Goal: Task Accomplishment & Management: Complete application form

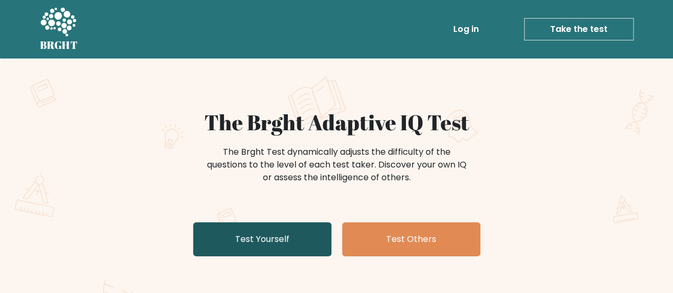
click at [310, 236] on link "Test Yourself" at bounding box center [262, 239] width 138 height 34
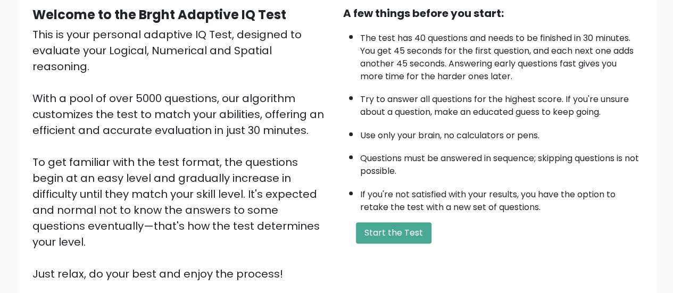
scroll to position [106, 0]
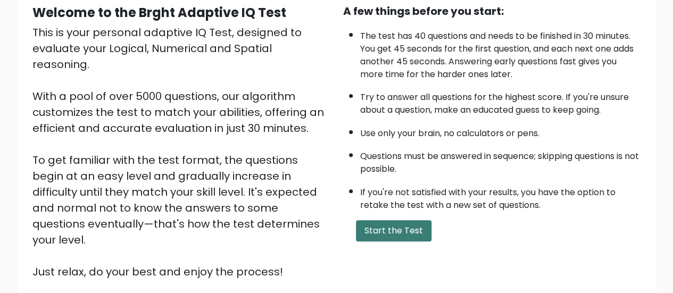
click at [393, 234] on button "Start the Test" at bounding box center [393, 230] width 75 height 21
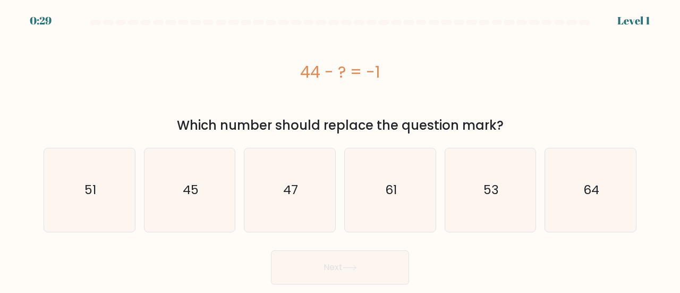
drag, startPoint x: 300, startPoint y: 73, endPoint x: 408, endPoint y: 60, distance: 108.2
click at [408, 60] on div "44 - ? = -1" at bounding box center [340, 72] width 593 height 24
copy div "44 - ? = -1"
drag, startPoint x: 179, startPoint y: 124, endPoint x: 502, endPoint y: 119, distance: 323.3
click at [502, 119] on div "Which number should replace the question mark?" at bounding box center [340, 125] width 581 height 19
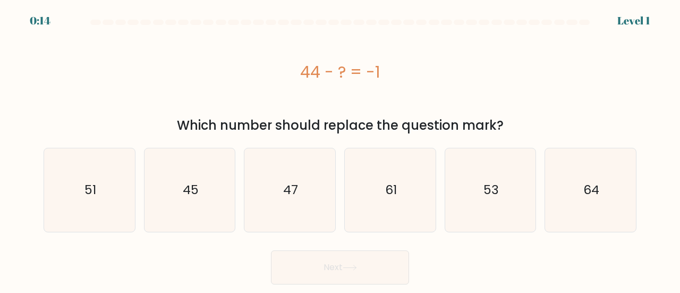
copy div "Which number should replace the question mark?"
click at [207, 204] on icon "45" at bounding box center [189, 189] width 83 height 83
click at [340, 149] on input "b. 45" at bounding box center [340, 148] width 1 height 3
radio input "true"
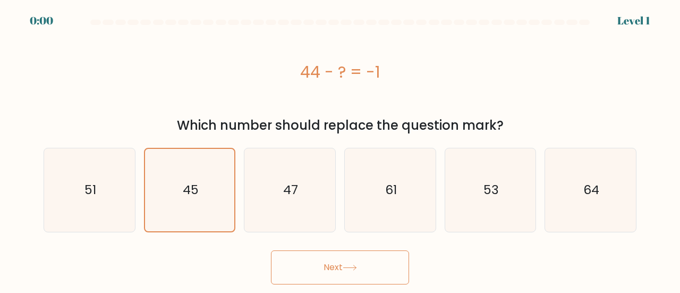
click at [314, 272] on div "Next" at bounding box center [340, 264] width 606 height 39
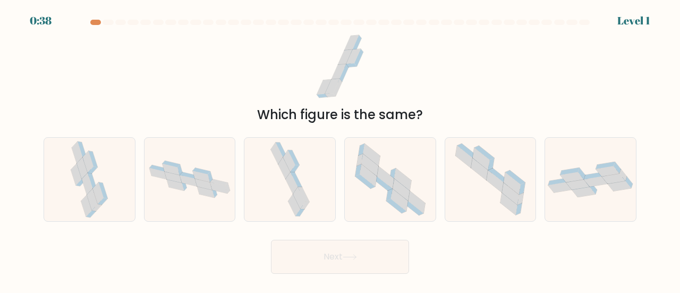
drag, startPoint x: 274, startPoint y: 74, endPoint x: 380, endPoint y: 95, distance: 107.9
click at [380, 95] on div "Which figure is the same?" at bounding box center [340, 76] width 606 height 95
click at [279, 172] on icon at bounding box center [290, 179] width 44 height 83
click at [340, 149] on input "c." at bounding box center [340, 148] width 1 height 3
radio input "true"
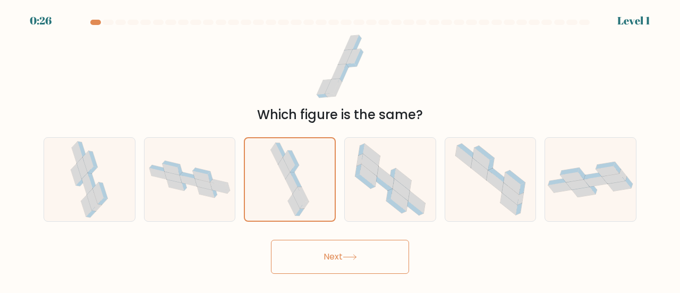
click at [321, 247] on button "Next" at bounding box center [340, 257] width 138 height 34
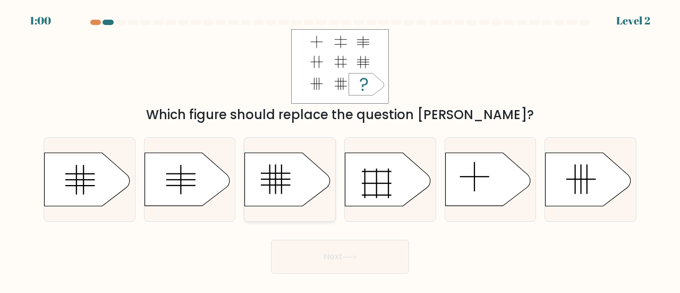
click at [266, 189] on icon at bounding box center [287, 179] width 85 height 53
click at [340, 149] on input "c." at bounding box center [340, 148] width 1 height 3
radio input "true"
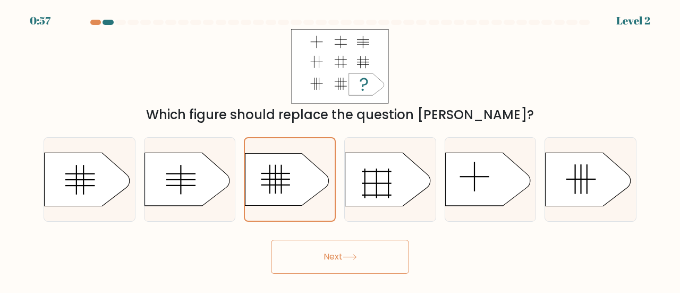
click at [301, 257] on button "Next" at bounding box center [340, 257] width 138 height 34
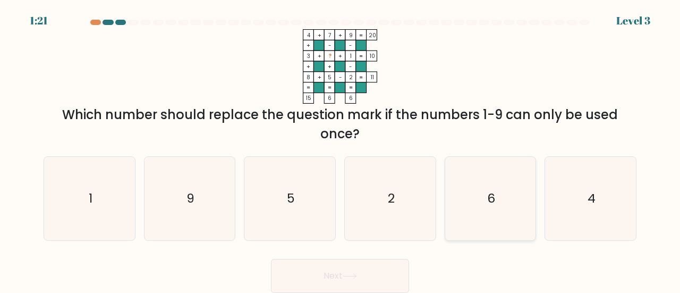
click at [475, 199] on icon "6" at bounding box center [490, 198] width 83 height 83
click at [341, 149] on input "e. 6" at bounding box center [340, 148] width 1 height 3
radio input "true"
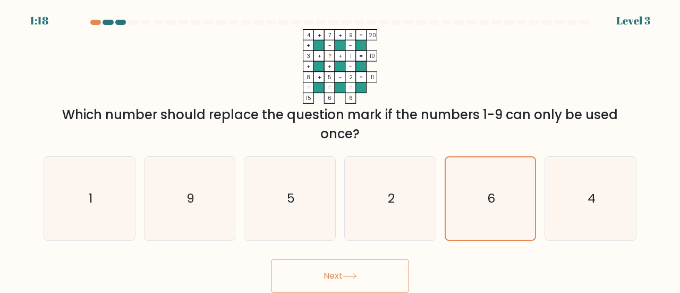
click at [376, 269] on button "Next" at bounding box center [340, 276] width 138 height 34
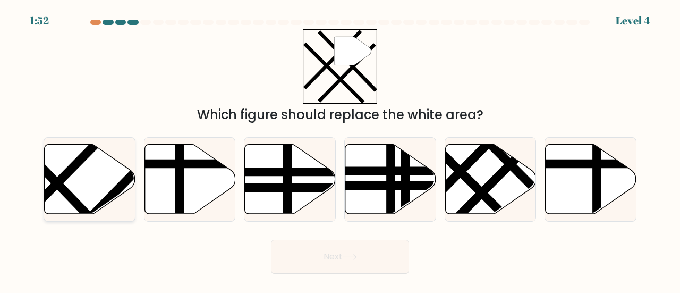
click at [91, 164] on icon at bounding box center [90, 179] width 91 height 70
click at [340, 149] on input "a." at bounding box center [340, 148] width 1 height 3
radio input "true"
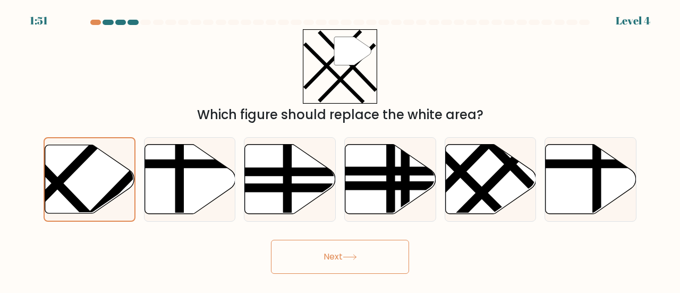
click at [307, 262] on button "Next" at bounding box center [340, 257] width 138 height 34
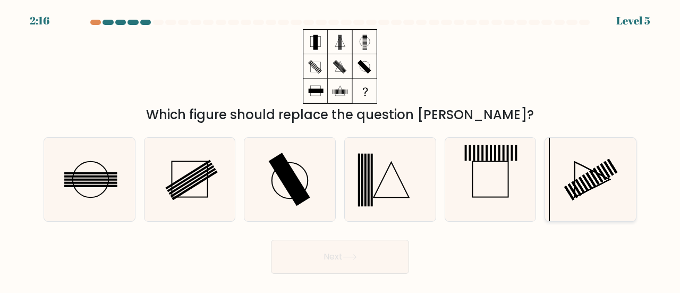
click at [590, 167] on icon at bounding box center [590, 179] width 83 height 83
click at [341, 149] on input "f." at bounding box center [340, 148] width 1 height 3
radio input "true"
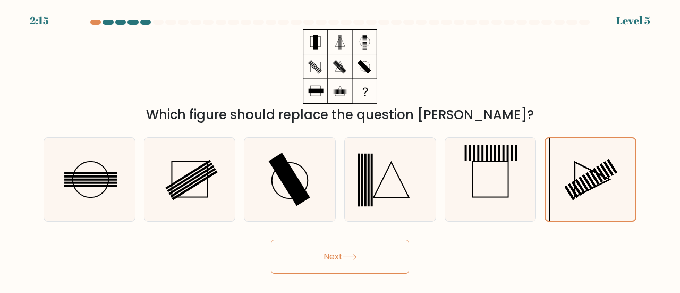
click at [382, 255] on button "Next" at bounding box center [340, 257] width 138 height 34
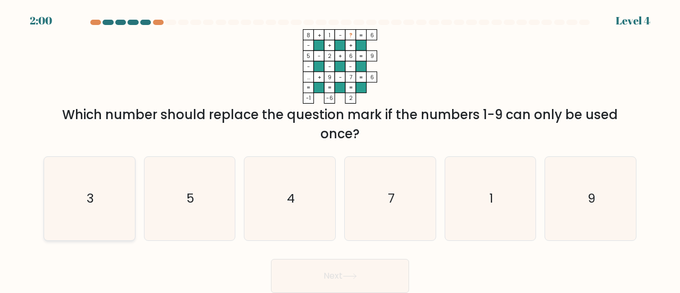
click at [124, 224] on icon "3" at bounding box center [89, 198] width 83 height 83
click at [340, 149] on input "a. 3" at bounding box center [340, 148] width 1 height 3
radio input "true"
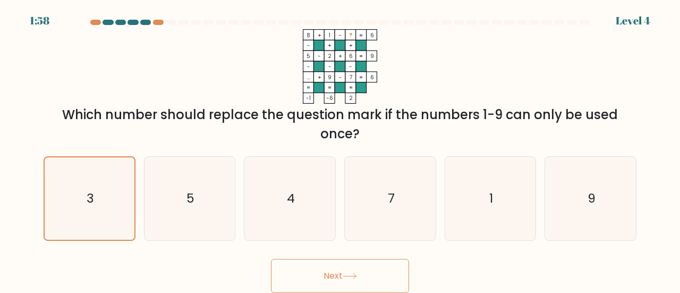
click at [294, 274] on button "Next" at bounding box center [340, 276] width 138 height 34
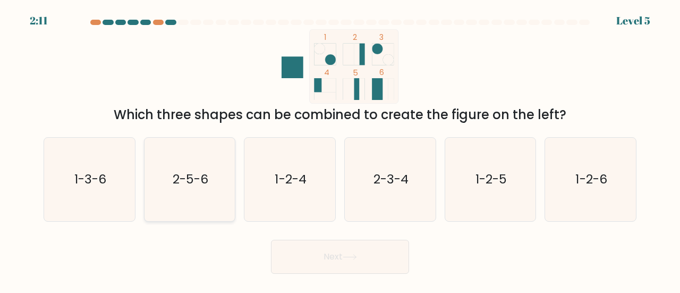
click at [183, 174] on text "2-5-6" at bounding box center [191, 179] width 36 height 18
click at [340, 149] on input "b. 2-5-6" at bounding box center [340, 148] width 1 height 3
radio input "true"
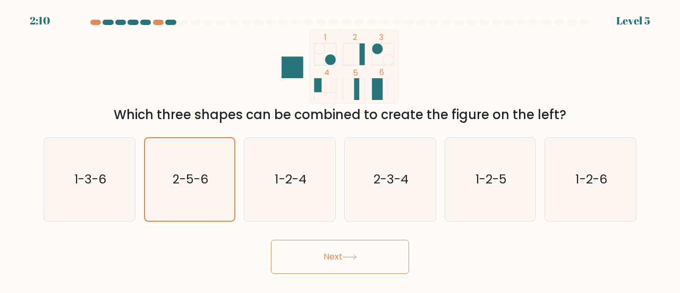
click at [349, 256] on icon at bounding box center [350, 257] width 14 height 6
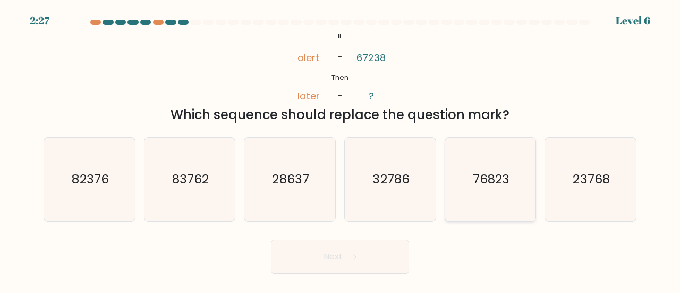
click at [491, 194] on icon "76823" at bounding box center [490, 179] width 83 height 83
click at [341, 149] on input "e. 76823" at bounding box center [340, 148] width 1 height 3
radio input "true"
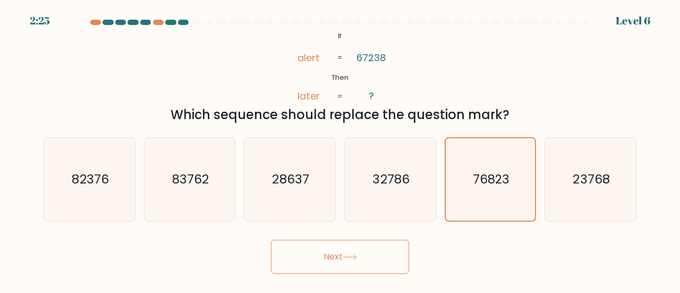
click at [347, 253] on button "Next" at bounding box center [340, 257] width 138 height 34
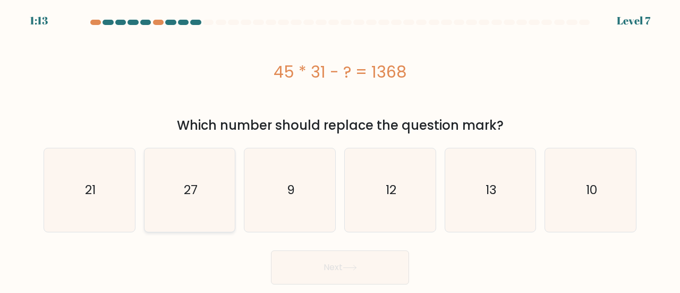
click at [192, 199] on icon "27" at bounding box center [189, 189] width 83 height 83
click at [340, 149] on input "b. 27" at bounding box center [340, 148] width 1 height 3
radio input "true"
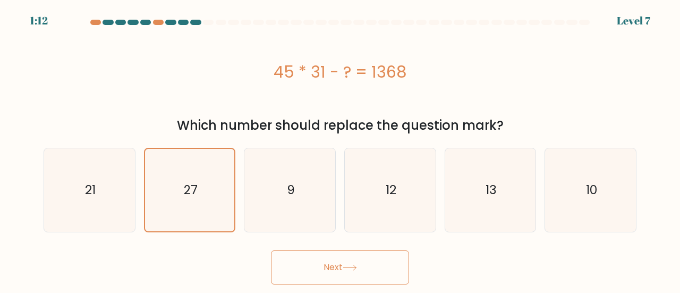
click at [329, 264] on button "Next" at bounding box center [340, 267] width 138 height 34
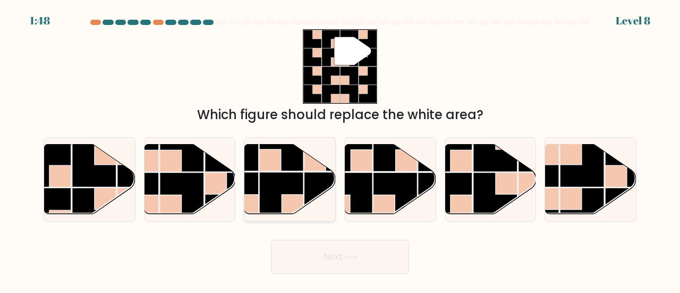
click at [295, 181] on rect at bounding box center [282, 194] width 44 height 44
click at [340, 149] on input "c." at bounding box center [340, 148] width 1 height 3
radio input "true"
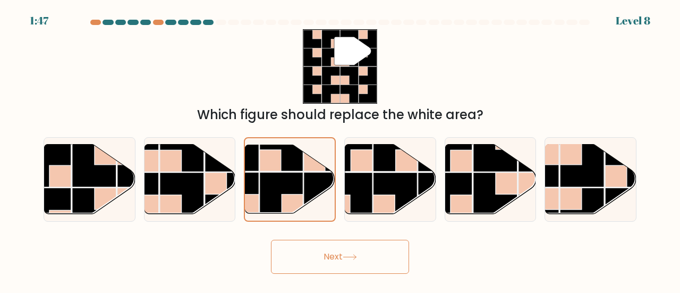
click at [338, 255] on button "Next" at bounding box center [340, 257] width 138 height 34
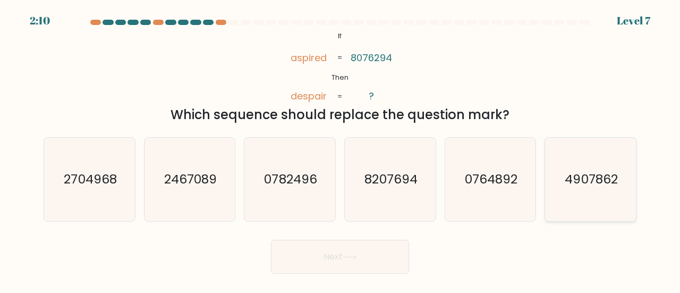
click at [597, 182] on text "4907862" at bounding box center [592, 179] width 53 height 18
click at [341, 149] on input "f. 4907862" at bounding box center [340, 148] width 1 height 3
radio input "true"
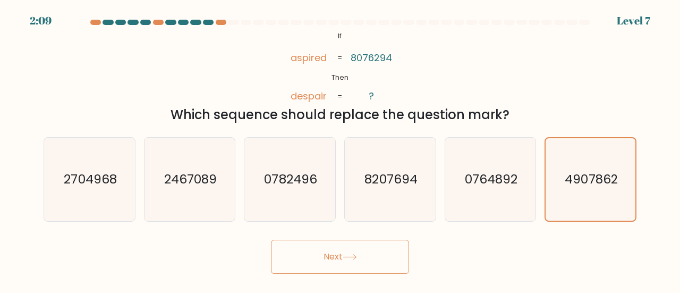
click at [346, 256] on icon at bounding box center [350, 257] width 14 height 6
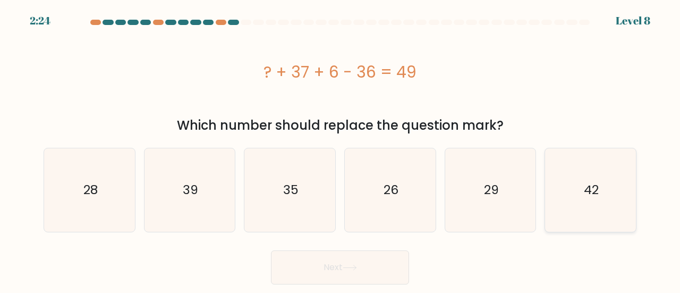
click at [603, 200] on icon "42" at bounding box center [590, 189] width 83 height 83
click at [341, 149] on input "f. 42" at bounding box center [340, 148] width 1 height 3
radio input "true"
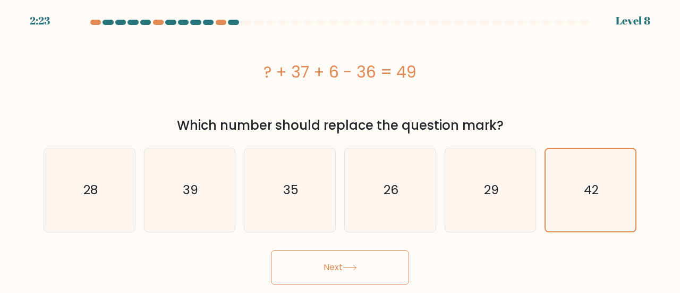
click at [385, 271] on button "Next" at bounding box center [340, 267] width 138 height 34
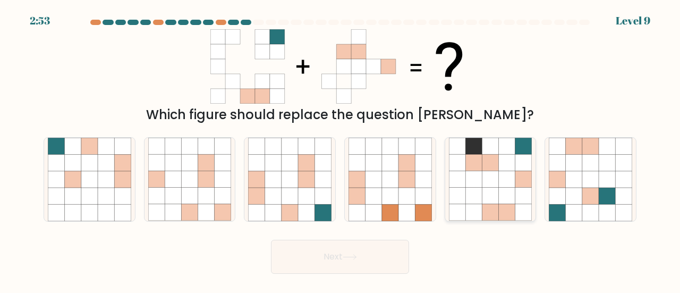
click at [469, 181] on icon at bounding box center [474, 179] width 16 height 16
click at [341, 149] on input "e." at bounding box center [340, 148] width 1 height 3
radio input "true"
click at [340, 258] on button "Next" at bounding box center [340, 257] width 138 height 34
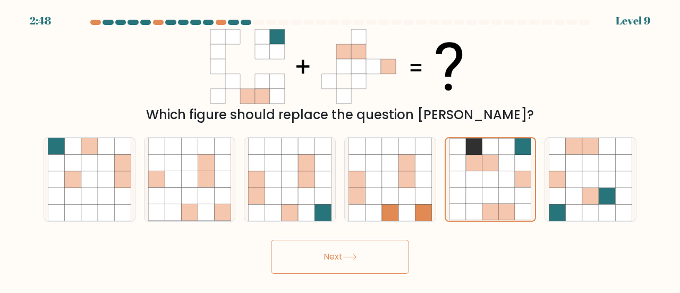
click at [340, 258] on button "Next" at bounding box center [340, 257] width 138 height 34
click at [357, 256] on icon at bounding box center [350, 257] width 14 height 6
click at [321, 241] on button "Next" at bounding box center [340, 257] width 138 height 34
drag, startPoint x: 321, startPoint y: 241, endPoint x: 495, endPoint y: 171, distance: 188.2
click at [495, 171] on form at bounding box center [340, 147] width 680 height 254
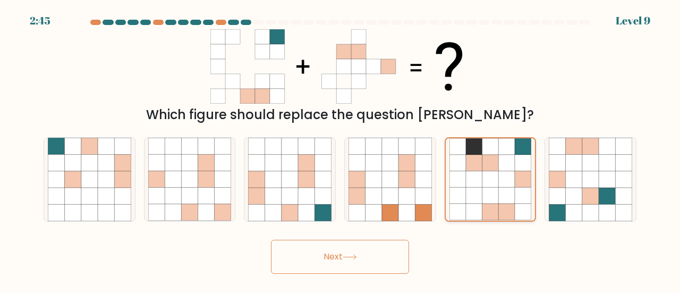
click at [495, 171] on icon at bounding box center [491, 163] width 16 height 16
click at [341, 149] on input "e." at bounding box center [340, 148] width 1 height 3
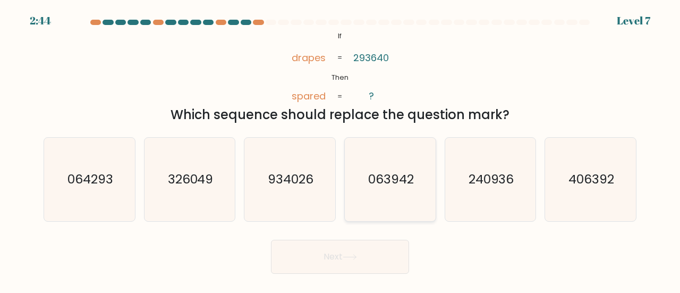
click at [400, 169] on icon "063942" at bounding box center [390, 179] width 83 height 83
click at [341, 149] on input "d. 063942" at bounding box center [340, 148] width 1 height 3
radio input "true"
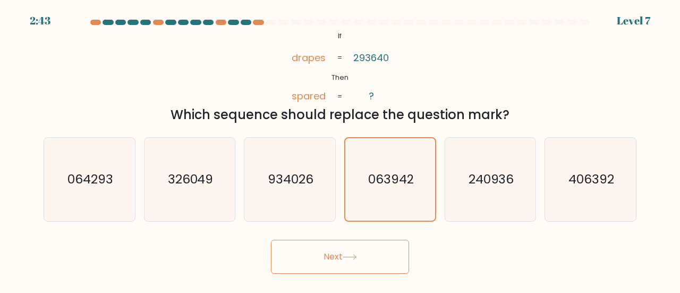
click at [294, 253] on button "Next" at bounding box center [340, 257] width 138 height 34
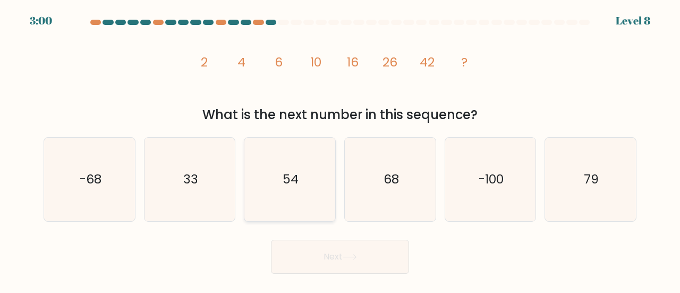
click at [299, 188] on icon "54" at bounding box center [289, 179] width 83 height 83
click at [340, 149] on input "c. 54" at bounding box center [340, 148] width 1 height 3
radio input "true"
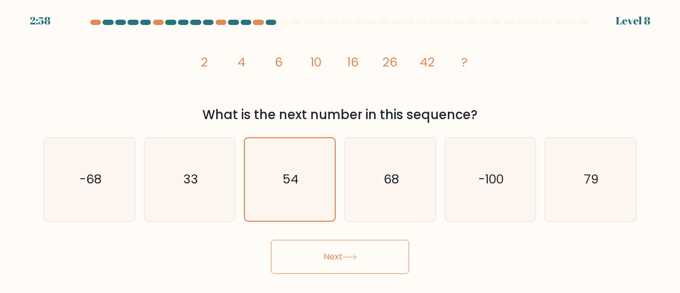
click at [326, 254] on button "Next" at bounding box center [340, 257] width 138 height 34
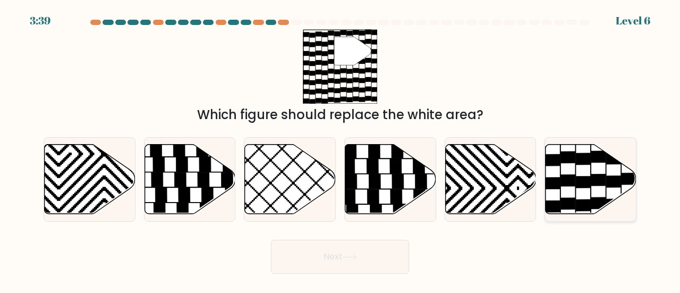
click at [585, 156] on icon at bounding box center [584, 159] width 14 height 12
click at [341, 149] on input "f." at bounding box center [340, 148] width 1 height 3
radio input "true"
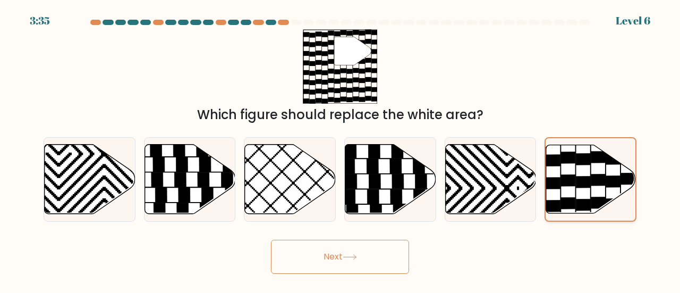
click at [593, 180] on icon at bounding box center [599, 180] width 14 height 12
click at [341, 149] on input "f." at bounding box center [340, 148] width 1 height 3
click at [326, 250] on button "Next" at bounding box center [340, 257] width 138 height 34
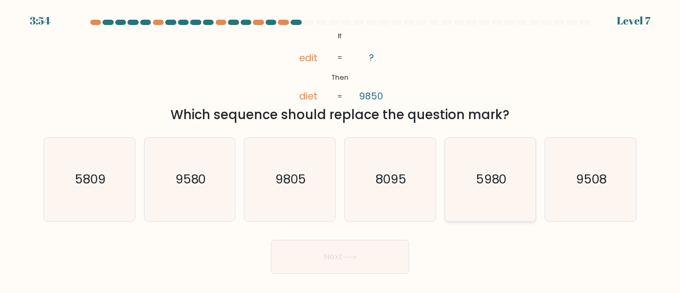
click at [471, 171] on icon "5980" at bounding box center [490, 179] width 83 height 83
click at [341, 149] on input "e. 5980" at bounding box center [340, 148] width 1 height 3
radio input "true"
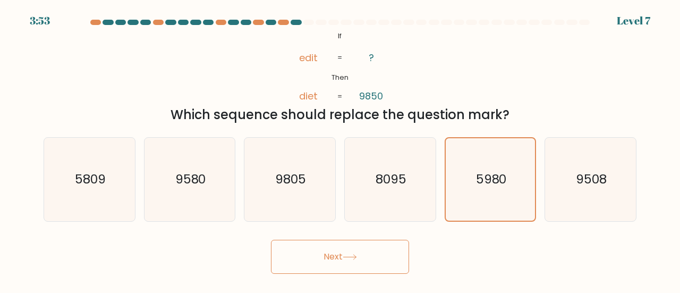
click at [297, 255] on button "Next" at bounding box center [340, 257] width 138 height 34
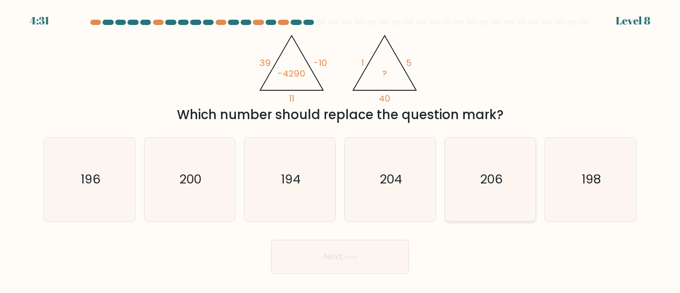
click at [501, 169] on icon "206" at bounding box center [490, 179] width 83 height 83
click at [341, 149] on input "e. 206" at bounding box center [340, 148] width 1 height 3
radio input "true"
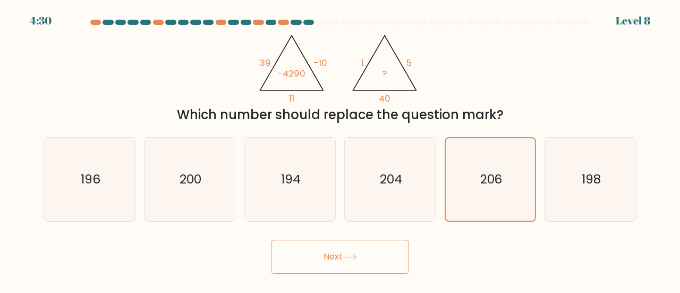
click at [366, 259] on button "Next" at bounding box center [340, 257] width 138 height 34
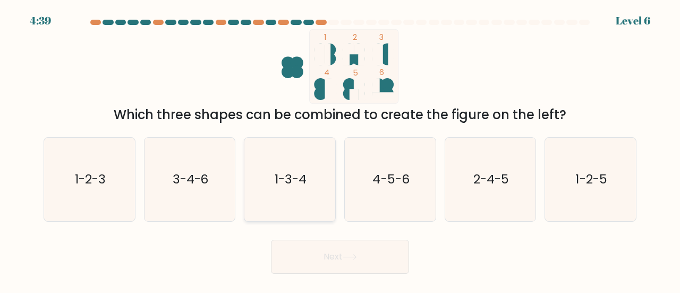
click at [284, 172] on text "1-3-4" at bounding box center [291, 179] width 32 height 18
click at [340, 149] on input "c. 1-3-4" at bounding box center [340, 148] width 1 height 3
radio input "true"
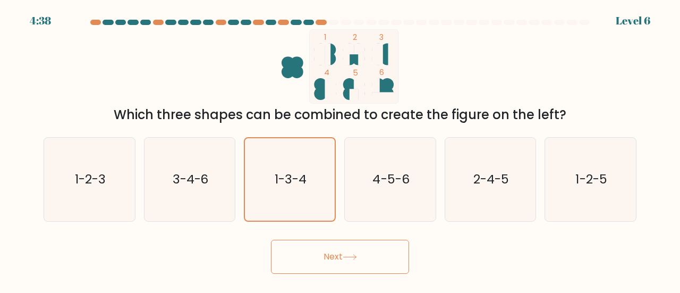
click at [365, 259] on button "Next" at bounding box center [340, 257] width 138 height 34
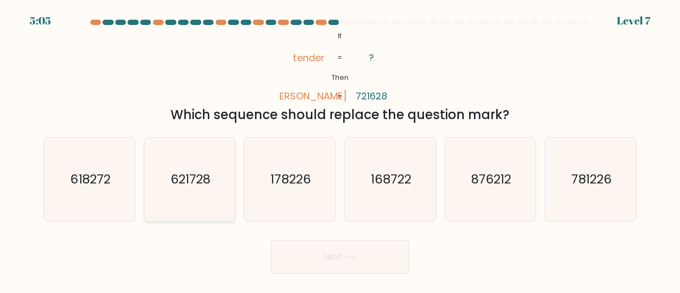
click at [197, 171] on text "621728" at bounding box center [191, 179] width 40 height 18
click at [340, 149] on input "b. 621728" at bounding box center [340, 148] width 1 height 3
radio input "true"
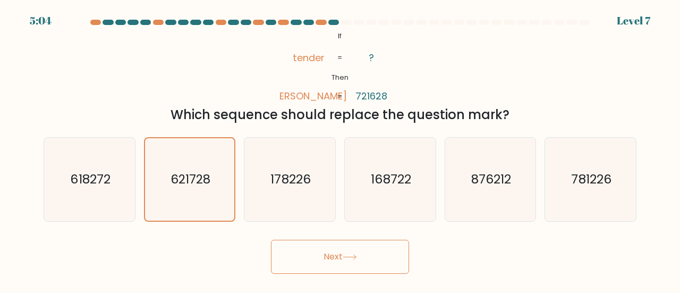
click at [319, 242] on button "Next" at bounding box center [340, 257] width 138 height 34
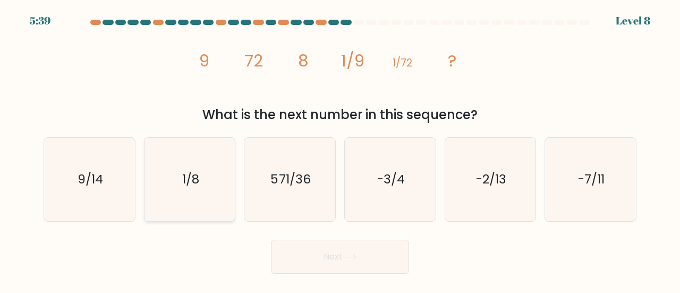
click at [196, 191] on icon "1/8" at bounding box center [189, 179] width 83 height 83
click at [340, 149] on input "b. 1/8" at bounding box center [340, 148] width 1 height 3
radio input "true"
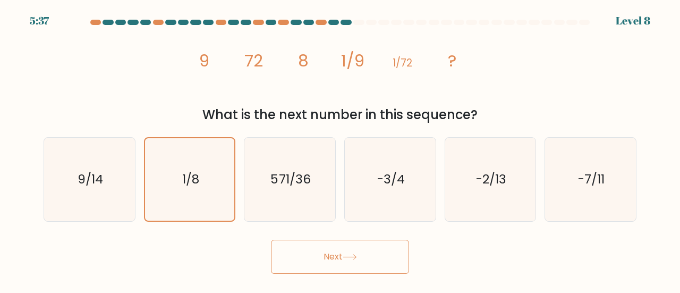
click at [318, 263] on button "Next" at bounding box center [340, 257] width 138 height 34
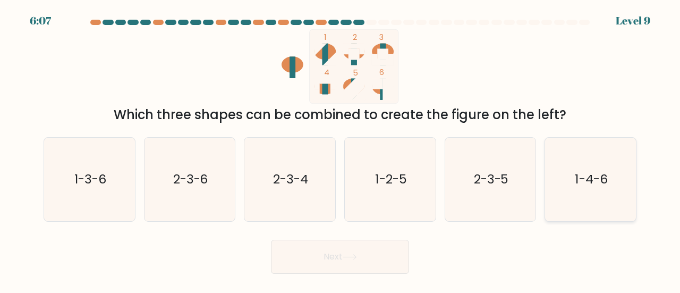
click at [621, 190] on icon "1-4-6" at bounding box center [590, 179] width 83 height 83
click at [341, 149] on input "f. 1-4-6" at bounding box center [340, 148] width 1 height 3
radio input "true"
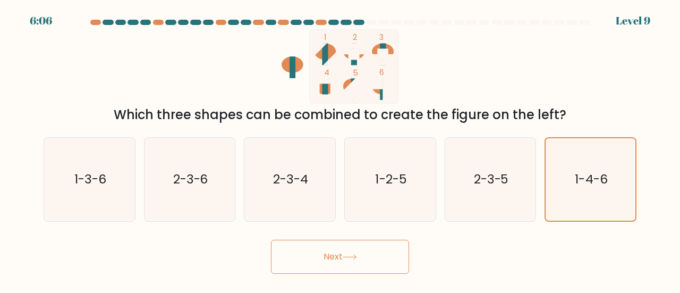
click at [389, 243] on button "Next" at bounding box center [340, 257] width 138 height 34
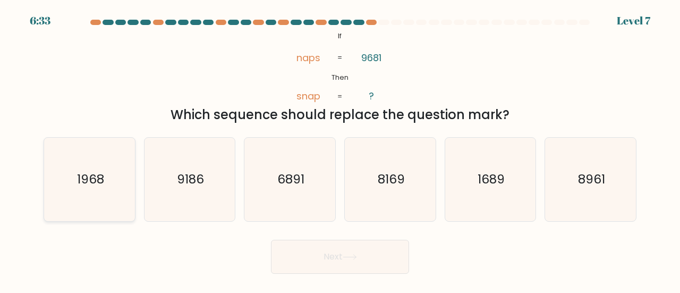
click at [105, 186] on icon "1968" at bounding box center [89, 179] width 83 height 83
click at [340, 149] on input "a. 1968" at bounding box center [340, 148] width 1 height 3
radio input "true"
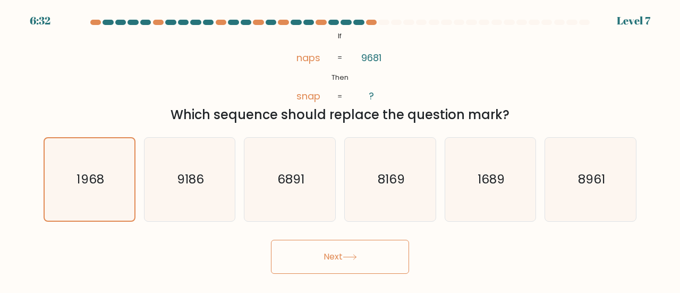
click at [372, 262] on button "Next" at bounding box center [340, 257] width 138 height 34
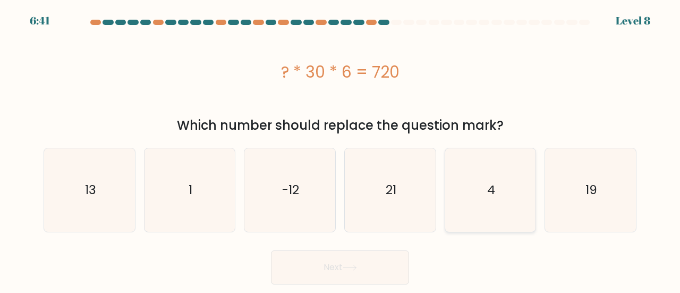
click at [500, 207] on icon "4" at bounding box center [490, 189] width 83 height 83
click at [341, 149] on input "e. 4" at bounding box center [340, 148] width 1 height 3
radio input "true"
click at [307, 275] on button "Next" at bounding box center [340, 267] width 138 height 34
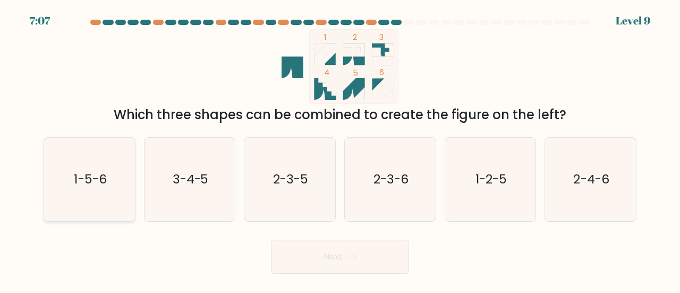
click at [121, 182] on icon "1-5-6" at bounding box center [89, 179] width 83 height 83
click at [340, 149] on input "a. 1-5-6" at bounding box center [340, 148] width 1 height 3
radio input "true"
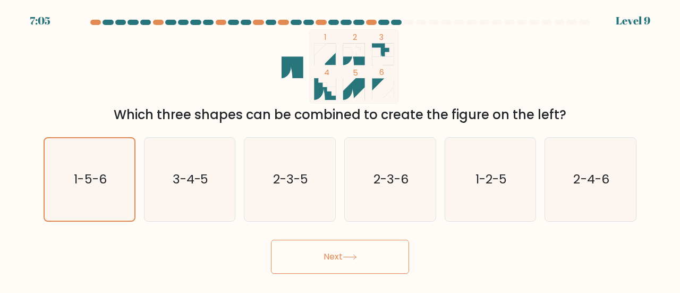
click at [321, 247] on button "Next" at bounding box center [340, 257] width 138 height 34
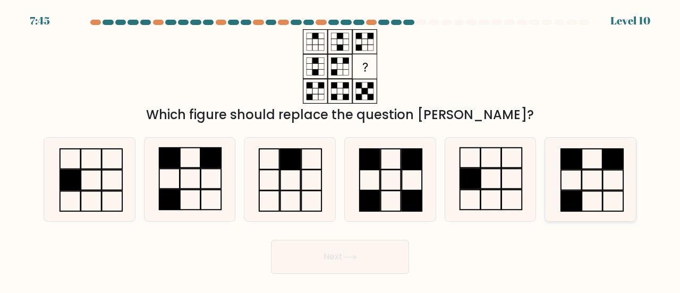
click at [570, 188] on icon at bounding box center [590, 179] width 83 height 83
click at [341, 149] on input "f." at bounding box center [340, 148] width 1 height 3
radio input "true"
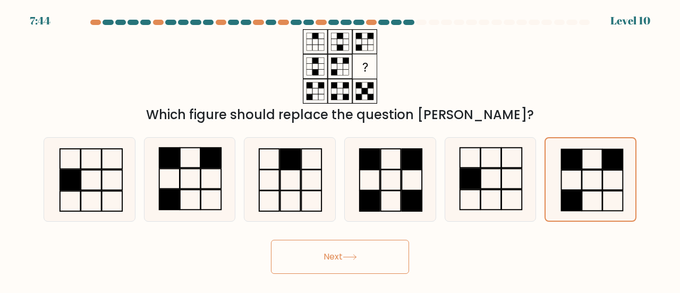
click at [374, 252] on button "Next" at bounding box center [340, 257] width 138 height 34
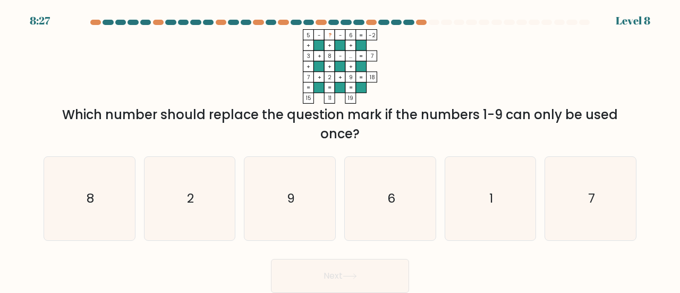
drag, startPoint x: 422, startPoint y: 132, endPoint x: 325, endPoint y: 14, distance: 152.2
click at [325, 14] on body "8:27 Level 8" at bounding box center [340, 146] width 680 height 293
click at [424, 49] on icon "5 - ? - 6 -2 + + + 3 + 8 - ... 7 + + + 7 + 2 + 9 = 18 = = = = 15 11 19 =" at bounding box center [340, 66] width 319 height 74
click at [481, 204] on icon "1" at bounding box center [490, 198] width 83 height 83
click at [341, 149] on input "e. 1" at bounding box center [340, 148] width 1 height 3
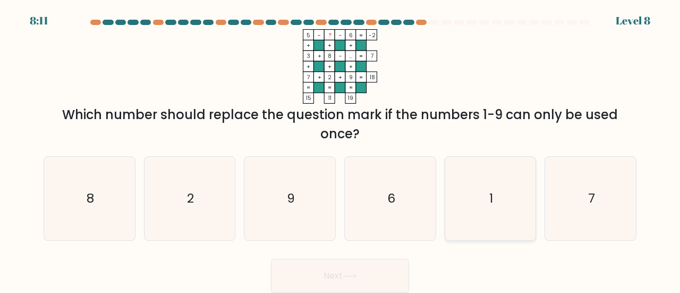
radio input "true"
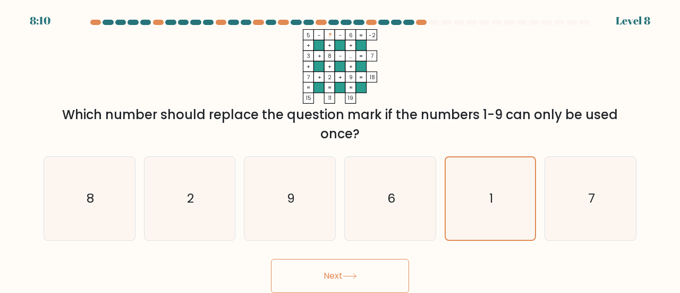
click at [339, 280] on button "Next" at bounding box center [340, 276] width 138 height 34
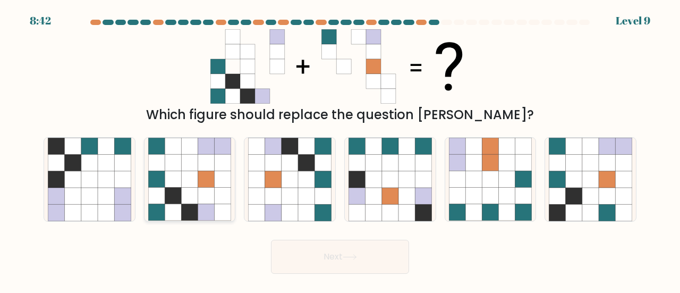
click at [205, 197] on icon at bounding box center [206, 196] width 16 height 16
click at [340, 149] on input "b." at bounding box center [340, 148] width 1 height 3
radio input "true"
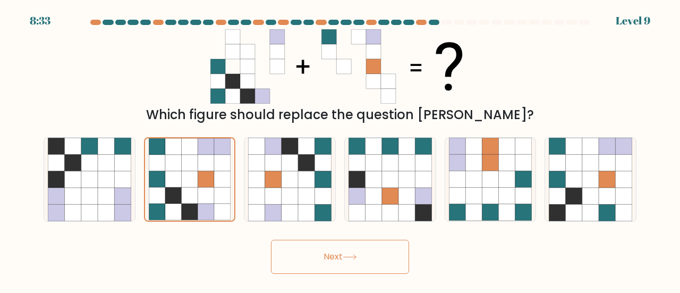
click at [332, 248] on button "Next" at bounding box center [340, 257] width 138 height 34
click at [341, 255] on button "Next" at bounding box center [340, 257] width 138 height 34
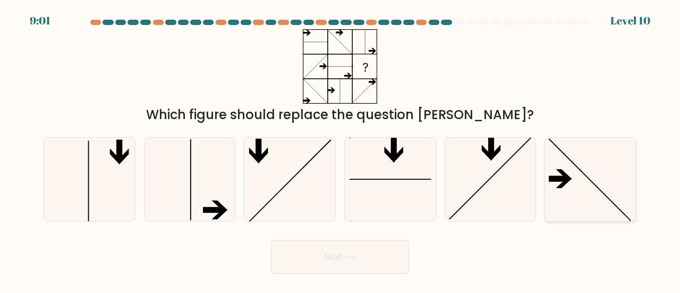
click at [603, 174] on icon at bounding box center [590, 179] width 83 height 83
click at [341, 149] on input "f." at bounding box center [340, 148] width 1 height 3
radio input "true"
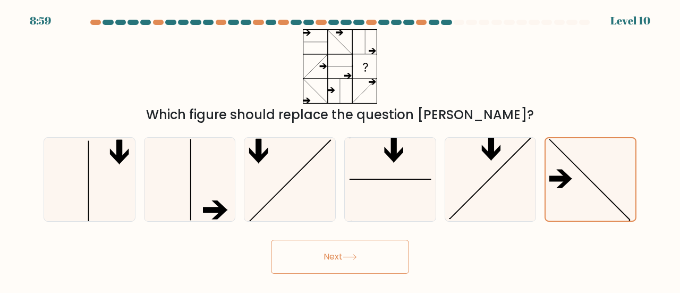
click at [396, 249] on button "Next" at bounding box center [340, 257] width 138 height 34
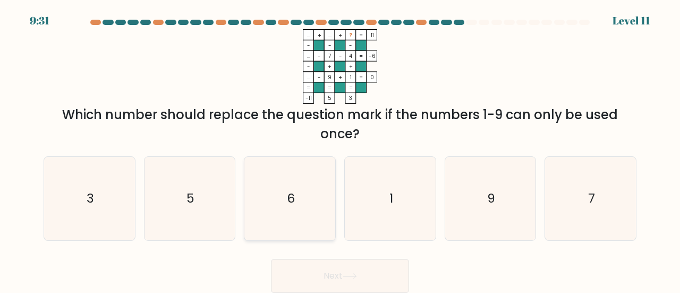
click at [299, 172] on icon "6" at bounding box center [289, 198] width 83 height 83
click at [340, 149] on input "c. 6" at bounding box center [340, 148] width 1 height 3
radio input "true"
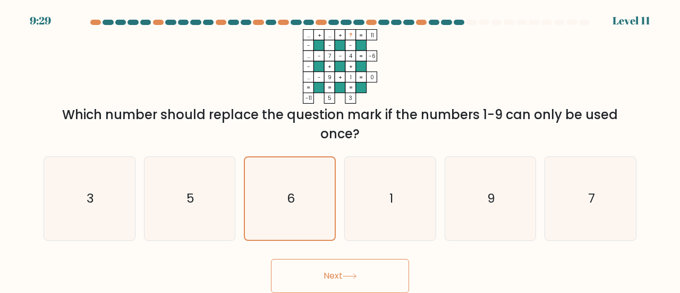
click at [333, 262] on button "Next" at bounding box center [340, 276] width 138 height 34
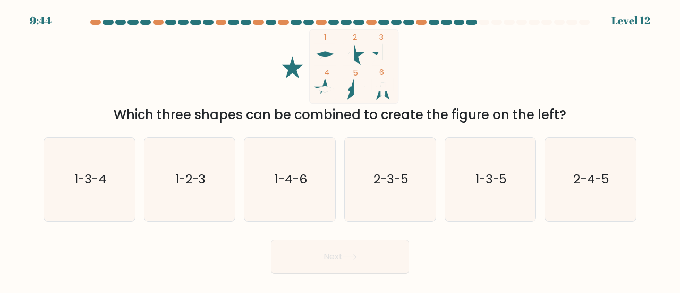
click at [350, 93] on icon at bounding box center [354, 89] width 22 height 22
click at [401, 162] on icon "2-3-5" at bounding box center [390, 179] width 83 height 83
click at [341, 149] on input "d. 2-3-5" at bounding box center [340, 148] width 1 height 3
radio input "true"
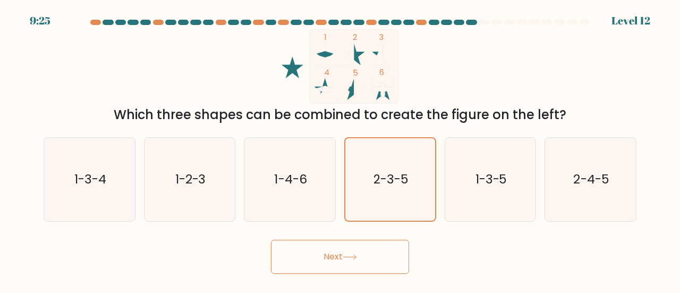
click at [379, 260] on button "Next" at bounding box center [340, 257] width 138 height 34
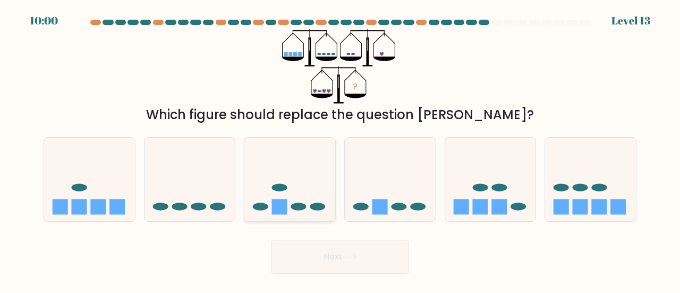
click at [325, 165] on icon at bounding box center [290, 179] width 91 height 75
click at [340, 149] on input "c." at bounding box center [340, 148] width 1 height 3
radio input "true"
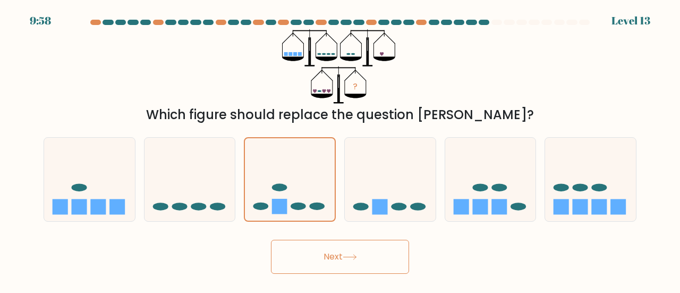
click at [356, 260] on button "Next" at bounding box center [340, 257] width 138 height 34
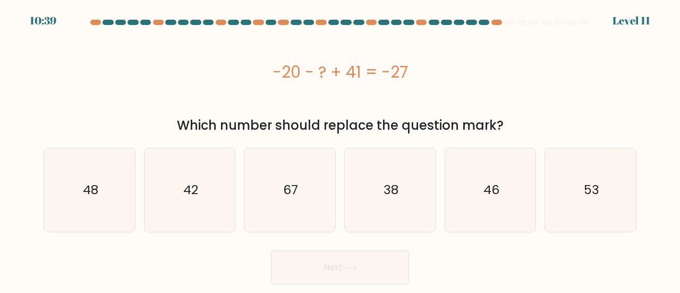
drag, startPoint x: 274, startPoint y: 63, endPoint x: 552, endPoint y: 135, distance: 287.0
click at [552, 135] on div "-20 - ? + 41 = -27 Which number should replace the question mark?" at bounding box center [340, 82] width 606 height 106
copy div "-20 - ? + 41 = -27 Which number should replace the question mark?"
click at [113, 189] on icon "48" at bounding box center [89, 189] width 83 height 83
click at [340, 149] on input "a. 48" at bounding box center [340, 148] width 1 height 3
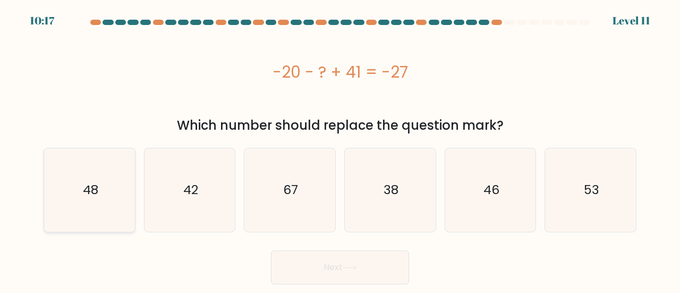
radio input "true"
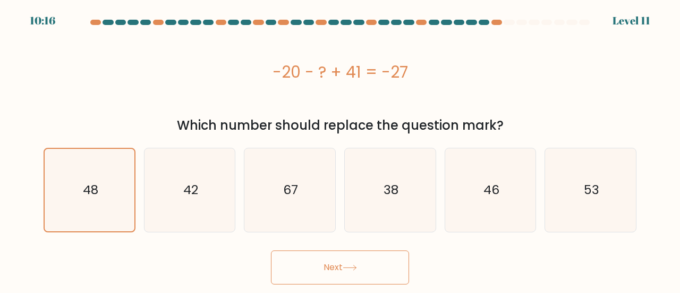
click at [305, 266] on button "Next" at bounding box center [340, 267] width 138 height 34
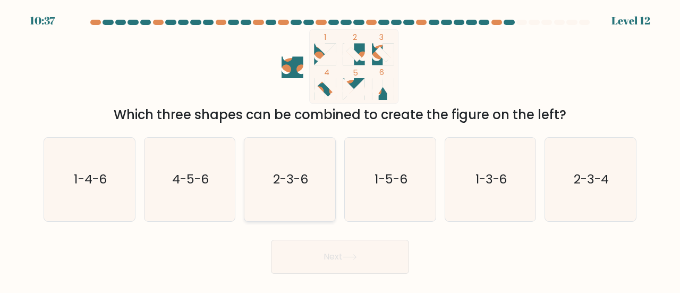
click at [317, 179] on icon "2-3-6" at bounding box center [289, 179] width 83 height 83
click at [340, 149] on input "c. 2-3-6" at bounding box center [340, 148] width 1 height 3
radio input "true"
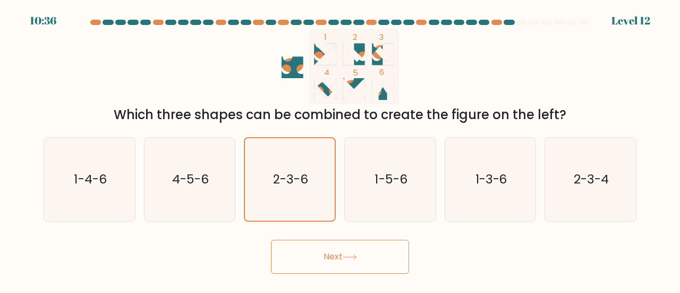
click at [339, 248] on button "Next" at bounding box center [340, 257] width 138 height 34
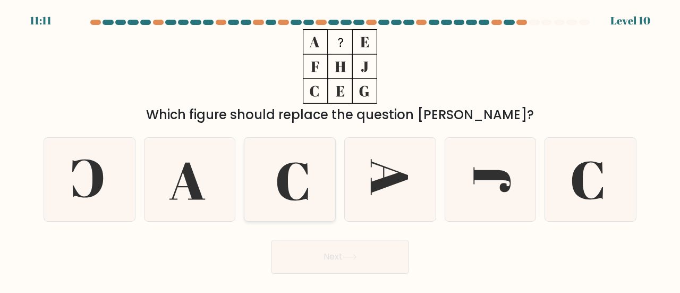
click at [325, 174] on icon at bounding box center [289, 179] width 83 height 83
click at [340, 149] on input "c." at bounding box center [340, 148] width 1 height 3
radio input "true"
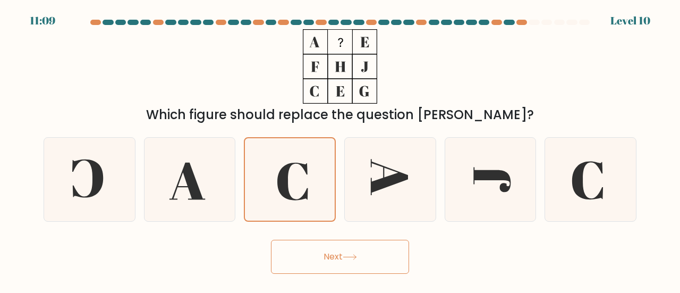
click at [375, 267] on button "Next" at bounding box center [340, 257] width 138 height 34
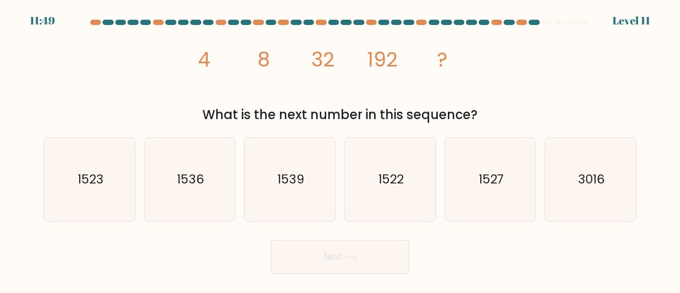
drag, startPoint x: 202, startPoint y: 54, endPoint x: 513, endPoint y: 116, distance: 317.3
click at [513, 116] on div "image/svg+xml 4 8 32 192 ? What is the next number in this sequence?" at bounding box center [340, 76] width 606 height 95
copy div "4 8 32 192 ? What is the next number in this sequence?"
click at [202, 201] on icon "1536" at bounding box center [189, 179] width 83 height 83
click at [340, 149] on input "b. 1536" at bounding box center [340, 148] width 1 height 3
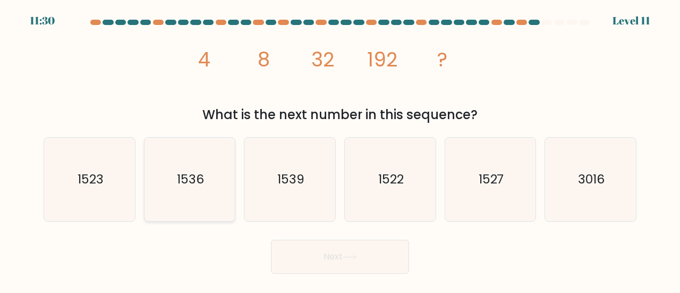
radio input "true"
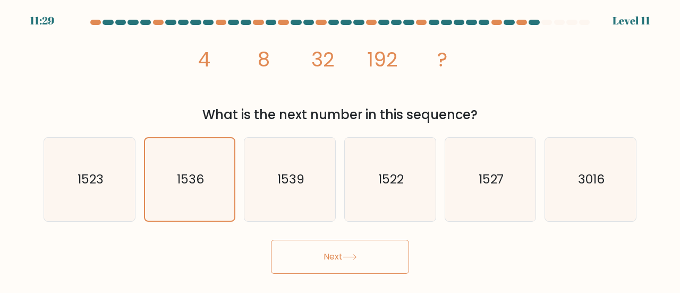
click at [376, 256] on button "Next" at bounding box center [340, 257] width 138 height 34
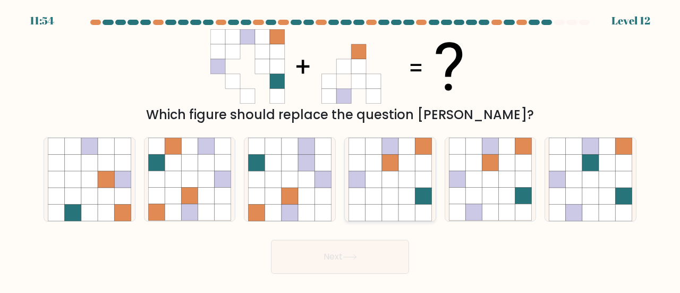
click at [365, 189] on icon at bounding box center [357, 196] width 16 height 16
click at [341, 149] on input "d." at bounding box center [340, 148] width 1 height 3
radio input "true"
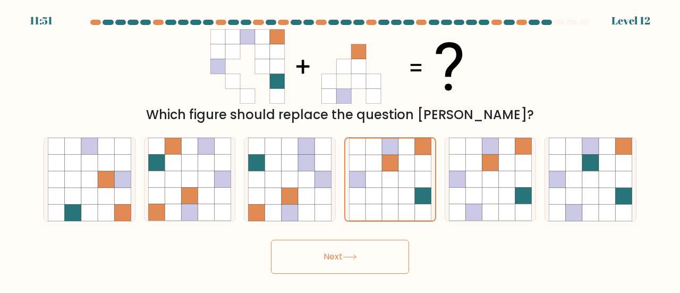
click at [344, 242] on button "Next" at bounding box center [340, 257] width 138 height 34
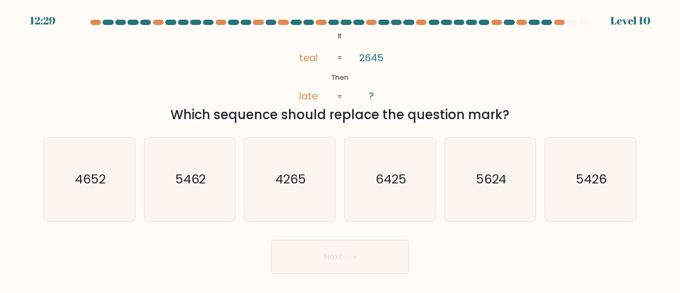
drag, startPoint x: 299, startPoint y: 58, endPoint x: 520, endPoint y: 119, distance: 229.2
click at [520, 119] on div "@import url('https://fonts.googleapis.com/css?family=Abril+Fatface:400,100,100i…" at bounding box center [340, 76] width 606 height 95
copy div "teal late 2645 ? = = Which sequence should replace the question mark?"
click at [602, 207] on icon "5426" at bounding box center [590, 179] width 83 height 83
click at [341, 149] on input "f. 5426" at bounding box center [340, 148] width 1 height 3
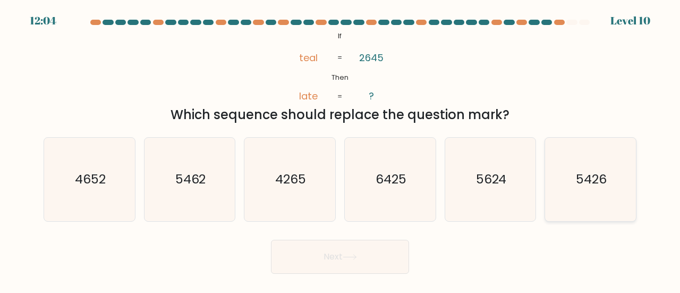
radio input "true"
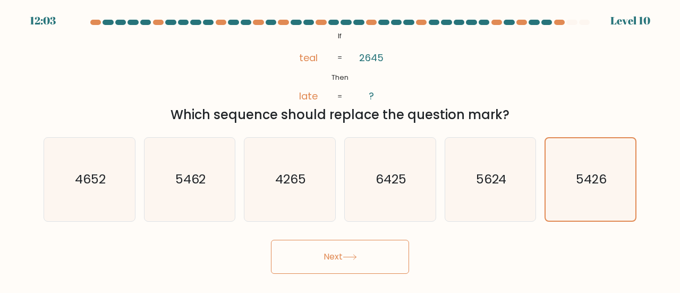
click at [337, 253] on button "Next" at bounding box center [340, 257] width 138 height 34
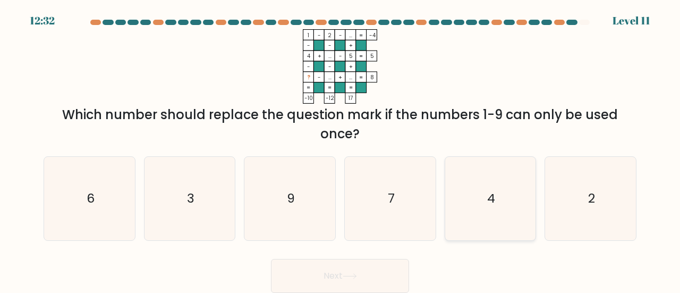
click at [505, 183] on icon "4" at bounding box center [490, 198] width 83 height 83
click at [341, 149] on input "e. 4" at bounding box center [340, 148] width 1 height 3
radio input "true"
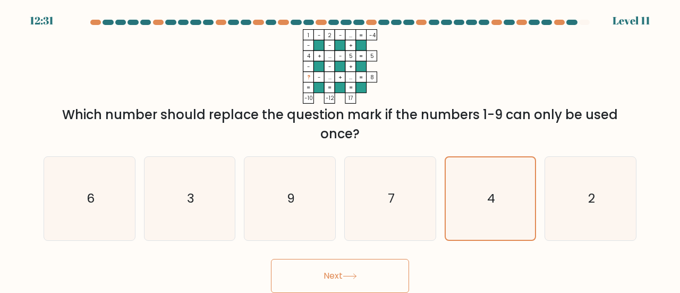
click at [352, 273] on icon at bounding box center [350, 276] width 14 height 6
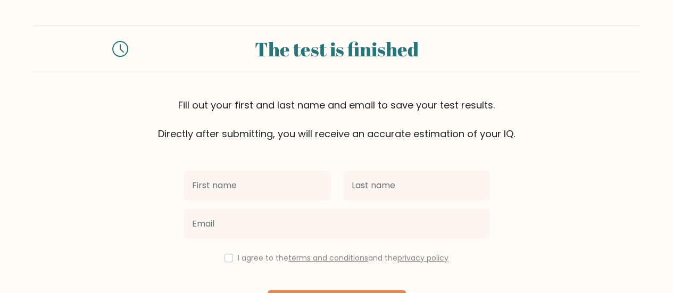
click at [303, 194] on input "text" at bounding box center [256, 186] width 147 height 30
type input "Jovil"
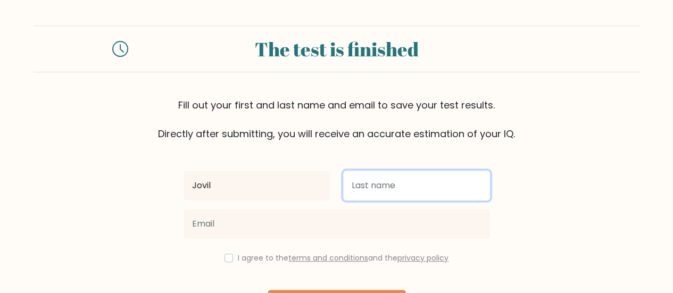
click at [376, 199] on input "text" at bounding box center [416, 186] width 147 height 30
type input "[PERSON_NAME]"
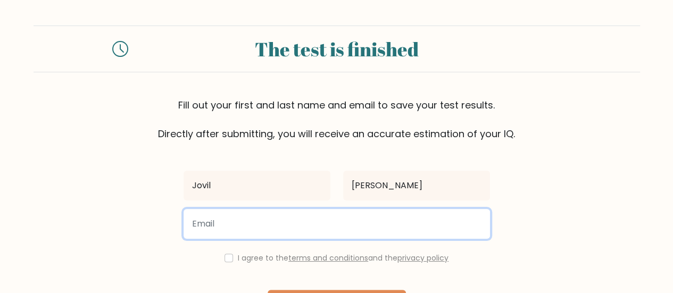
click at [388, 219] on input "email" at bounding box center [336, 224] width 306 height 30
type input "[PERSON_NAME][EMAIL_ADDRESS][DOMAIN_NAME]"
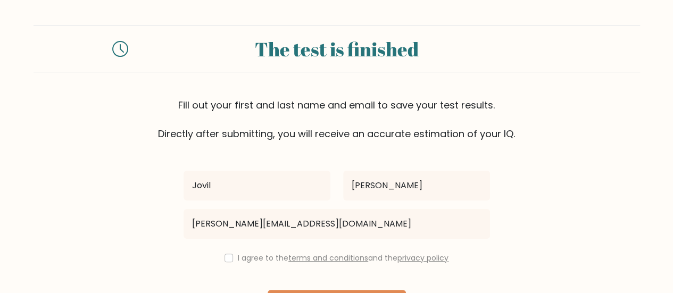
click at [229, 251] on div "I agree to the terms and conditions and the privacy policy" at bounding box center [336, 257] width 319 height 13
click at [226, 253] on div "I agree to the terms and conditions and the privacy policy" at bounding box center [336, 257] width 319 height 13
click at [226, 256] on input "checkbox" at bounding box center [228, 258] width 9 height 9
checkbox input "true"
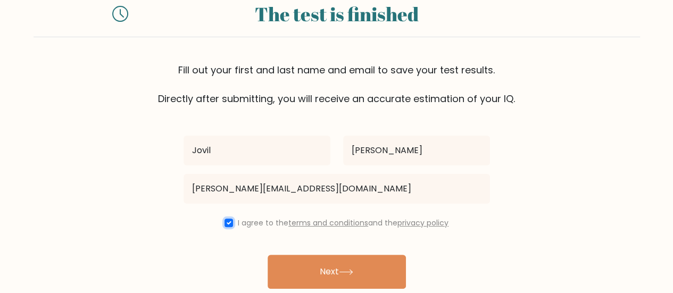
scroll to position [38, 0]
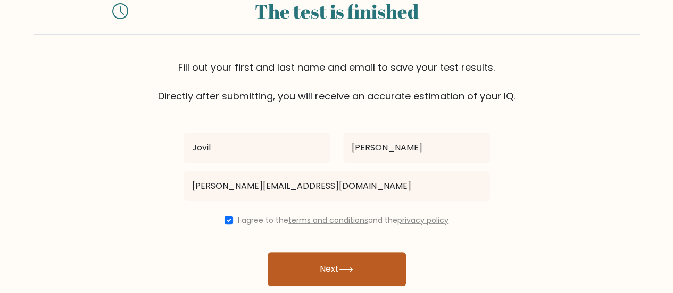
click at [385, 270] on button "Next" at bounding box center [336, 269] width 138 height 34
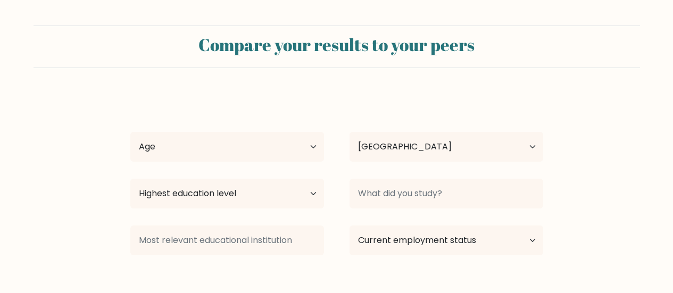
select select "PH"
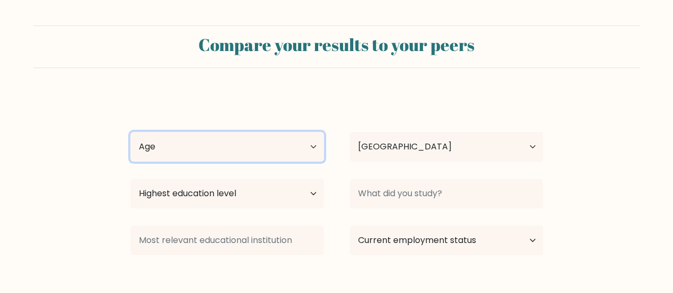
click at [292, 153] on select "Age Under [DEMOGRAPHIC_DATA] [DEMOGRAPHIC_DATA] [DEMOGRAPHIC_DATA] [DEMOGRAPHIC…" at bounding box center [227, 147] width 194 height 30
click at [130, 132] on select "Age Under [DEMOGRAPHIC_DATA] [DEMOGRAPHIC_DATA] [DEMOGRAPHIC_DATA] [DEMOGRAPHIC…" at bounding box center [227, 147] width 194 height 30
click at [296, 141] on select "Age Under [DEMOGRAPHIC_DATA] [DEMOGRAPHIC_DATA] [DEMOGRAPHIC_DATA] [DEMOGRAPHIC…" at bounding box center [227, 147] width 194 height 30
select select "25_34"
click at [130, 132] on select "Age Under [DEMOGRAPHIC_DATA] [DEMOGRAPHIC_DATA] [DEMOGRAPHIC_DATA] [DEMOGRAPHIC…" at bounding box center [227, 147] width 194 height 30
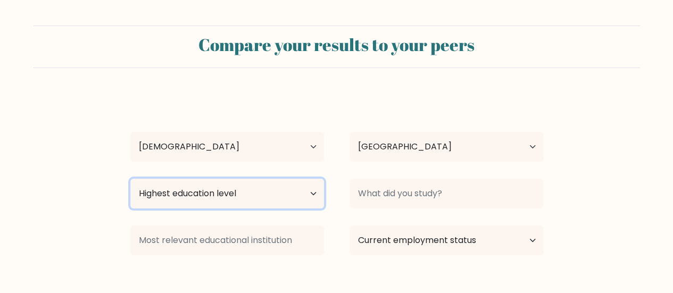
click at [306, 190] on select "Highest education level No schooling Primary Lower Secondary Upper Secondary Oc…" at bounding box center [227, 194] width 194 height 30
select select "bachelors_degree"
click at [130, 179] on select "Highest education level No schooling Primary Lower Secondary Upper Secondary Oc…" at bounding box center [227, 194] width 194 height 30
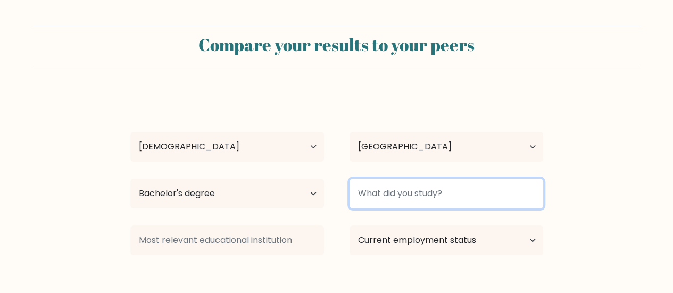
click at [439, 192] on input at bounding box center [446, 194] width 194 height 30
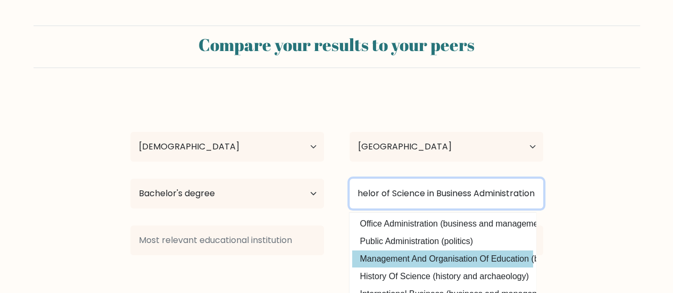
type input "Bachelor of Science in Business Administration"
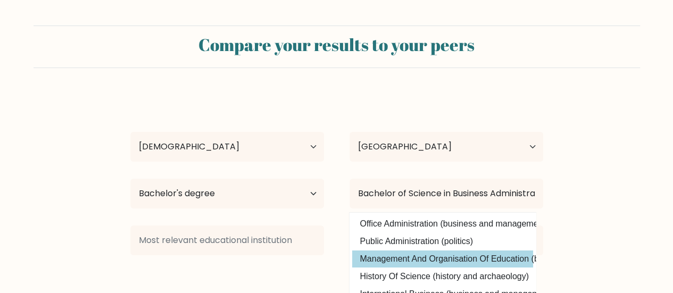
click at [498, 257] on div "Jovil Villaflor Age Under 18 years old 18-24 years old 25-34 years old 35-44 ye…" at bounding box center [336, 211] width 425 height 234
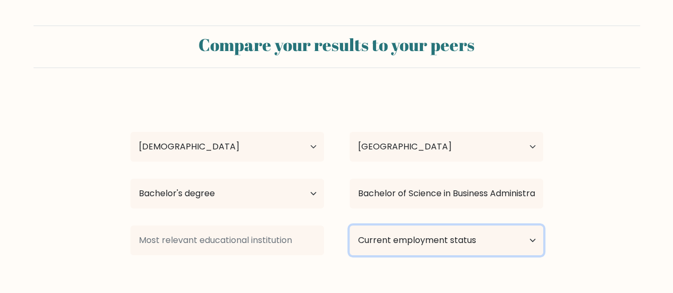
click at [521, 237] on select "Current employment status Employed Student Retired Other / prefer not to answer" at bounding box center [446, 240] width 194 height 30
select select "other"
click at [349, 225] on select "Current employment status Employed Student Retired Other / prefer not to answer" at bounding box center [446, 240] width 194 height 30
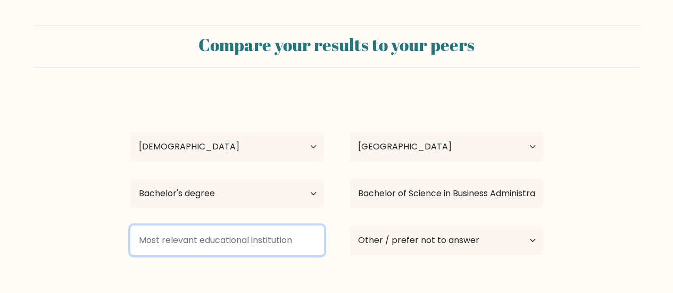
click at [305, 234] on input at bounding box center [227, 240] width 194 height 30
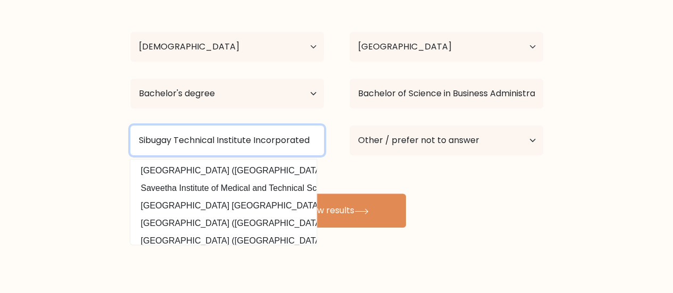
scroll to position [107, 0]
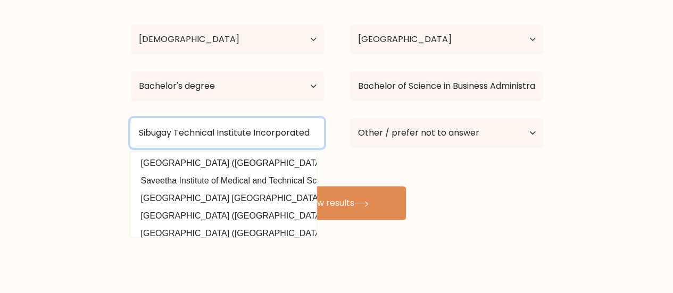
type input "Sibugay Technical Institute Incorporated"
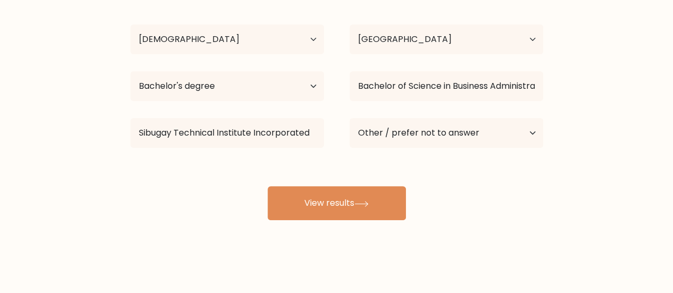
click at [453, 264] on div "Compare your results to your peers Jovil Villaflor Age Under 18 years old 18-24…" at bounding box center [336, 94] width 673 height 403
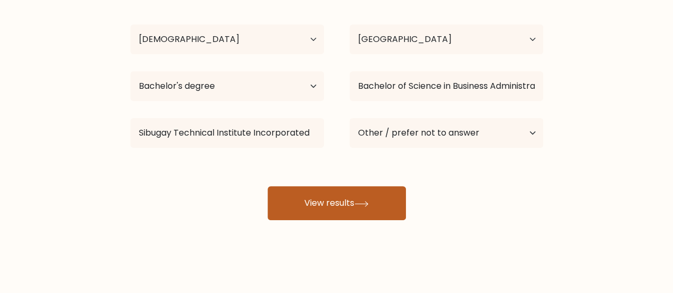
click at [350, 204] on button "View results" at bounding box center [336, 203] width 138 height 34
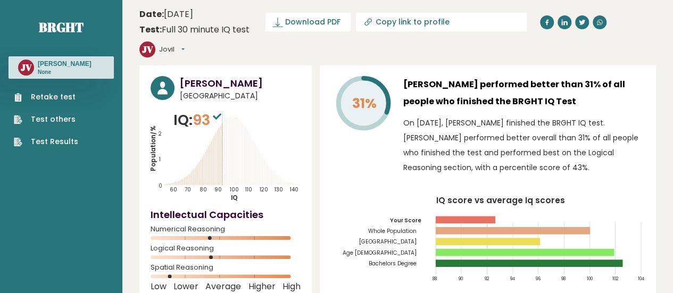
click at [216, 110] on span "93" at bounding box center [207, 120] width 31 height 20
click at [210, 76] on h3 "[PERSON_NAME]" at bounding box center [240, 83] width 121 height 14
